Goal: Information Seeking & Learning: Learn about a topic

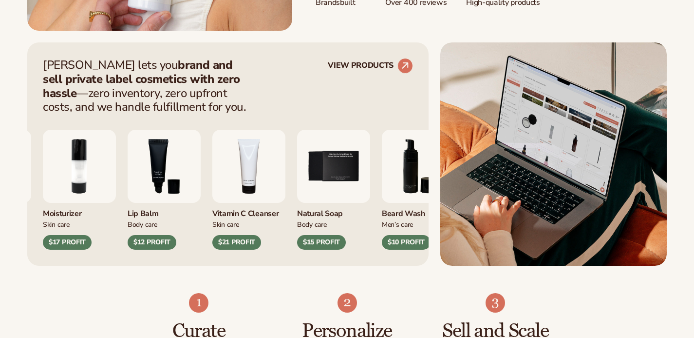
scroll to position [363, 0]
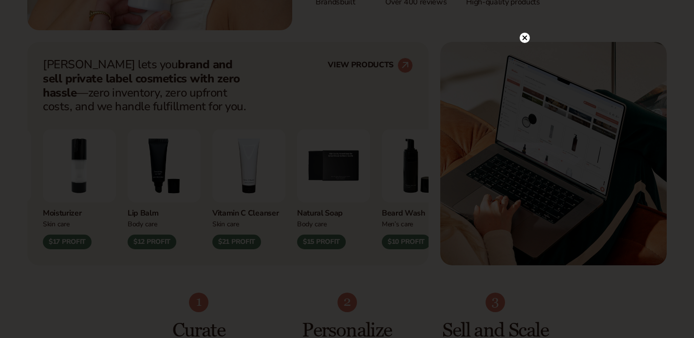
click at [524, 39] on circle at bounding box center [525, 38] width 10 height 10
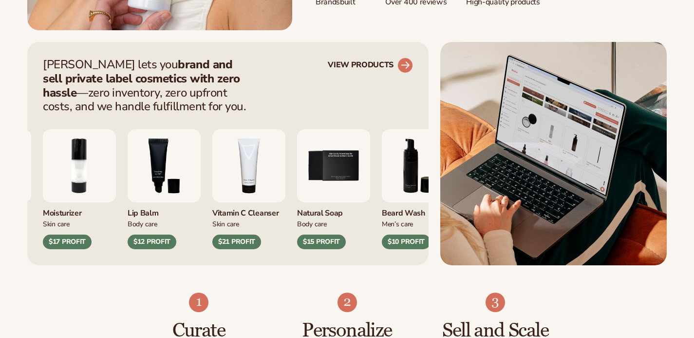
click at [377, 67] on link "VIEW PRODUCTS" at bounding box center [370, 65] width 85 height 16
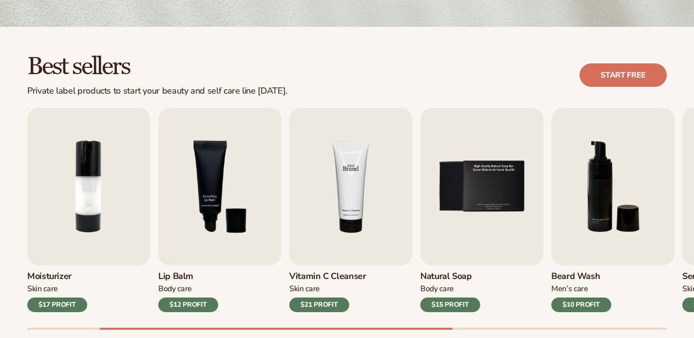
scroll to position [235, 0]
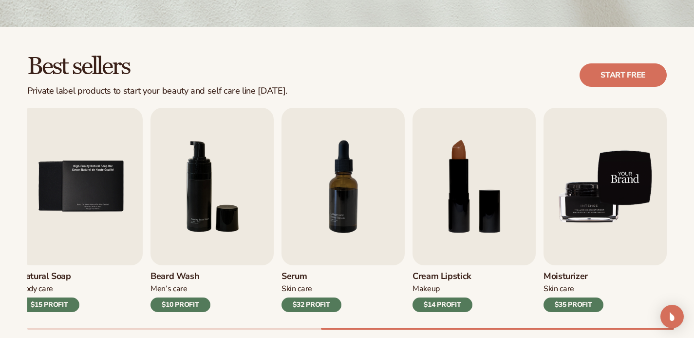
click at [586, 222] on img "9 / 9" at bounding box center [605, 186] width 123 height 157
click at [621, 188] on img "9 / 9" at bounding box center [605, 186] width 123 height 157
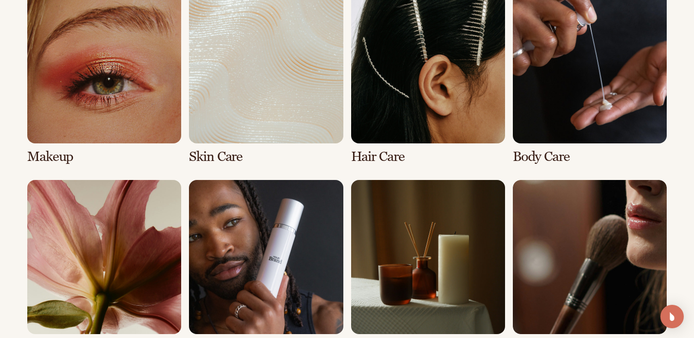
scroll to position [691, 0]
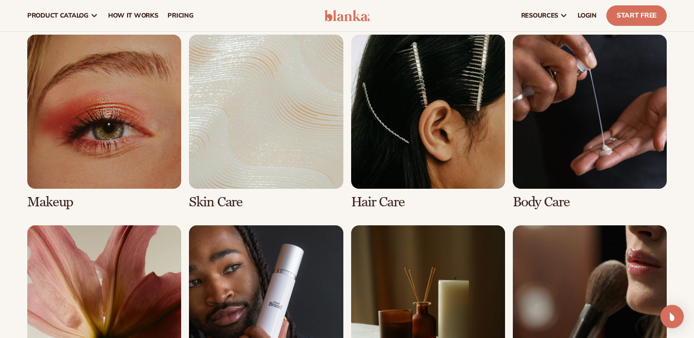
click at [269, 133] on link "2 / 8" at bounding box center [266, 122] width 154 height 175
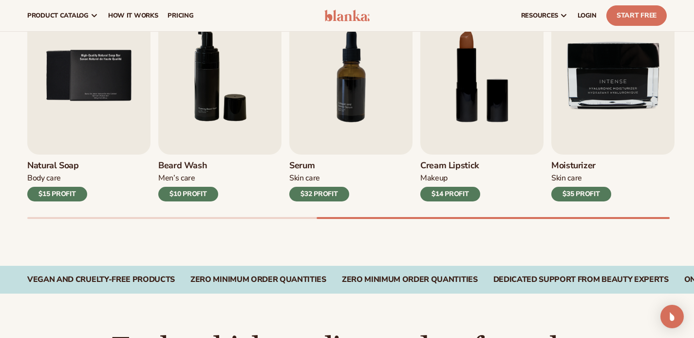
scroll to position [321, 0]
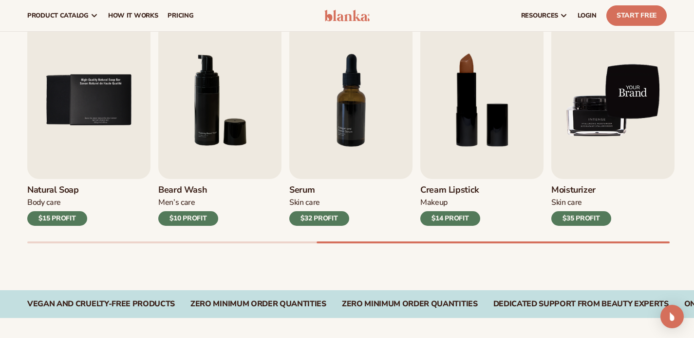
click at [596, 132] on img "9 / 9" at bounding box center [612, 99] width 123 height 157
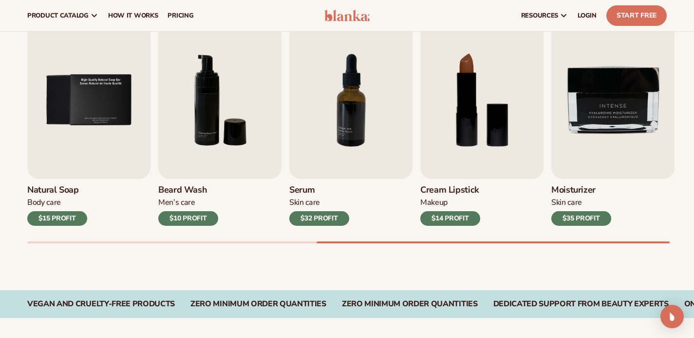
click at [591, 225] on div "$35 PROFIT" at bounding box center [581, 218] width 60 height 15
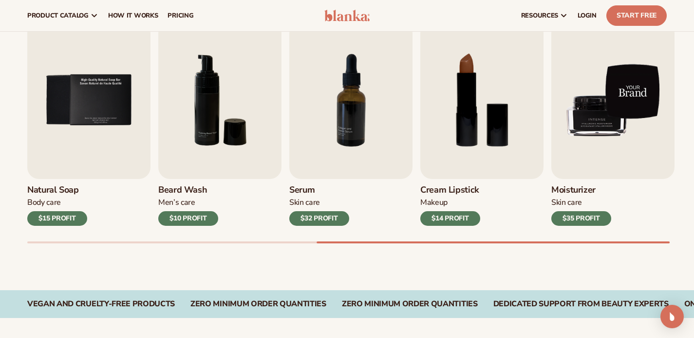
click at [582, 139] on img "9 / 9" at bounding box center [612, 99] width 123 height 157
click at [603, 101] on img "9 / 9" at bounding box center [612, 99] width 123 height 157
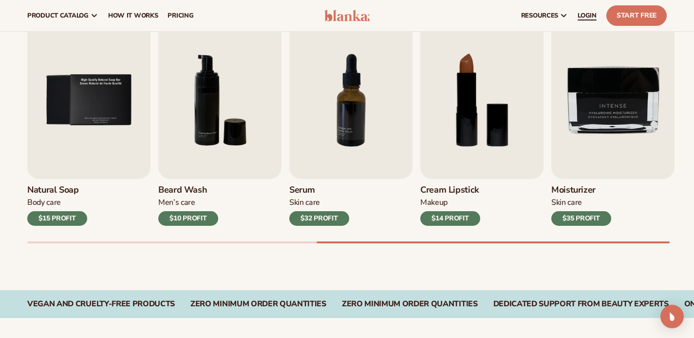
click at [578, 18] on span "LOGIN" at bounding box center [587, 16] width 19 height 8
